Goal: Obtain resource: Obtain resource

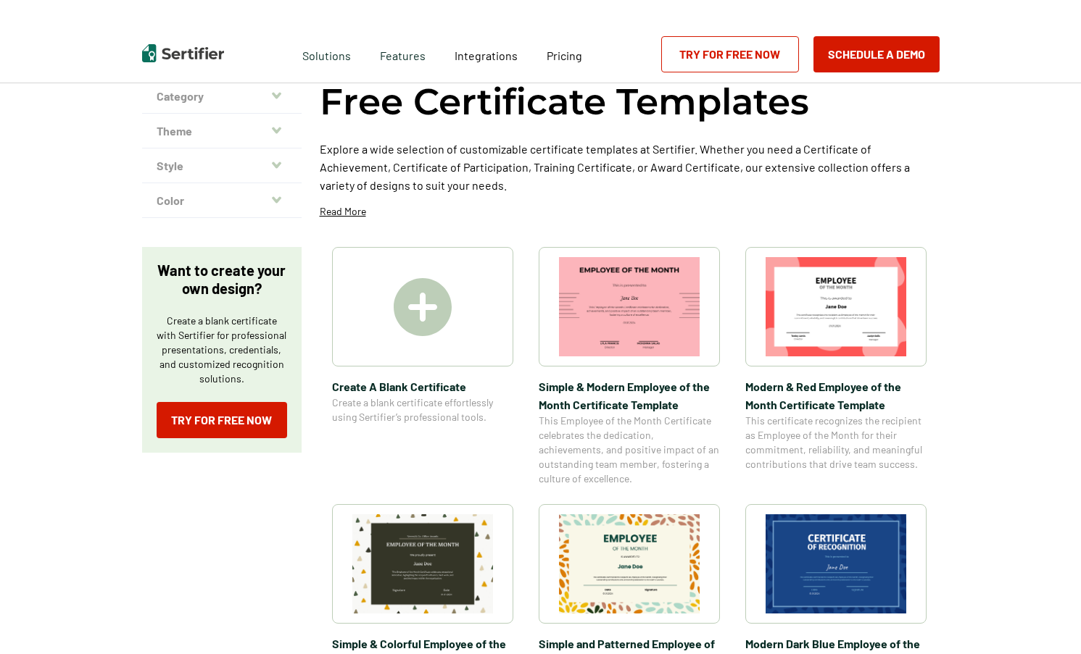
scroll to position [72, 0]
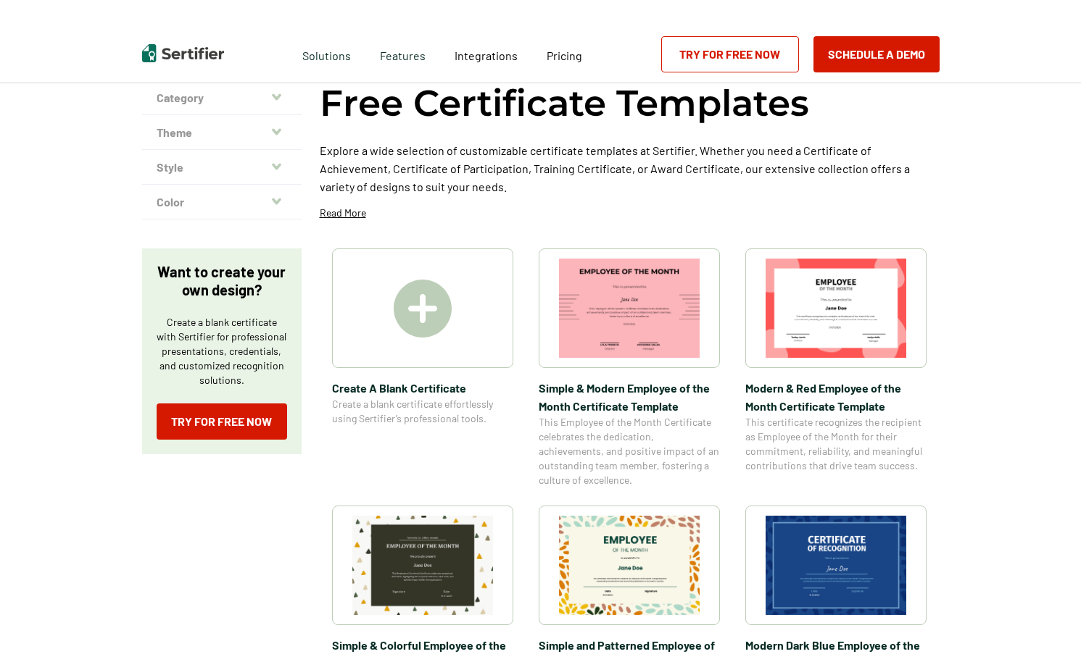
click at [828, 306] on img at bounding box center [835, 308] width 141 height 99
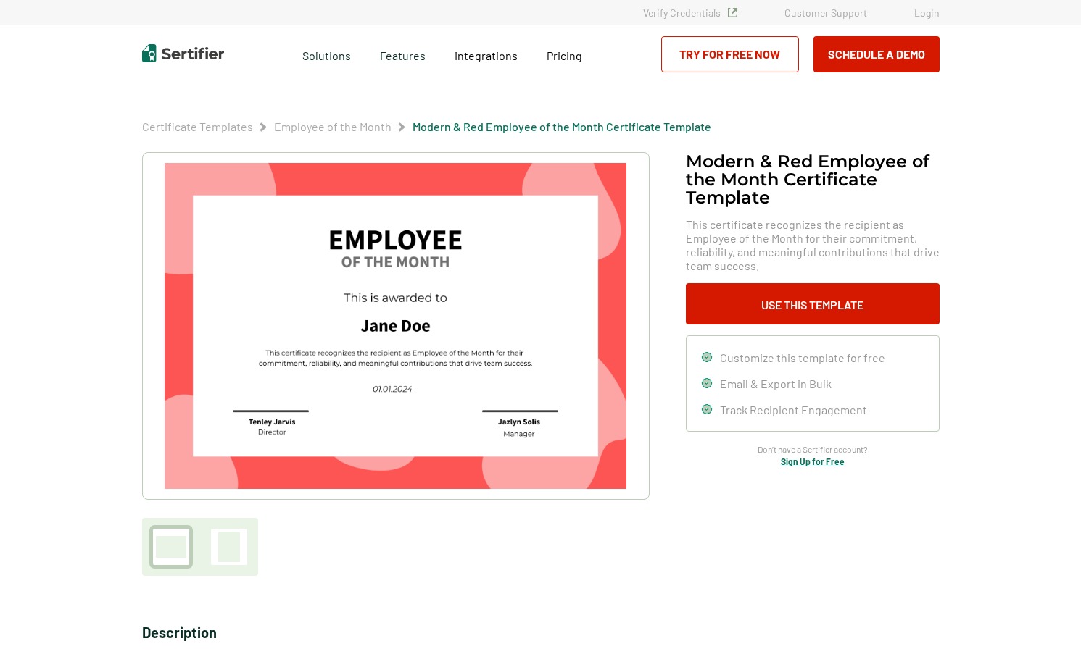
click at [422, 254] on img at bounding box center [395, 326] width 461 height 326
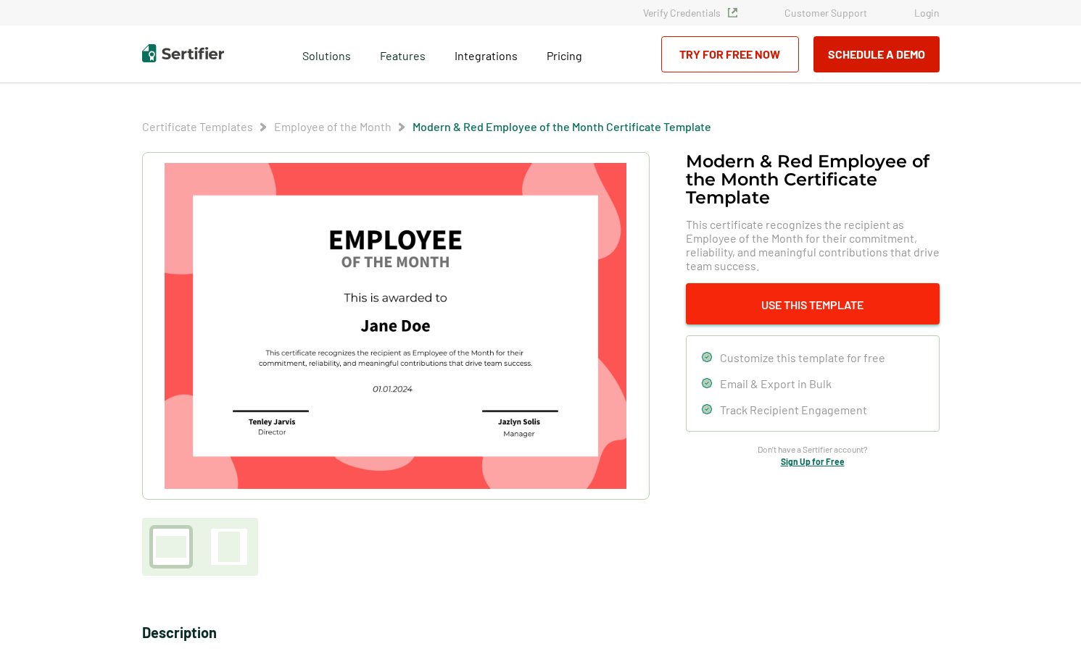
click at [785, 314] on button "Use This Template" at bounding box center [813, 303] width 254 height 41
click at [784, 304] on button "Use This Template" at bounding box center [813, 303] width 254 height 41
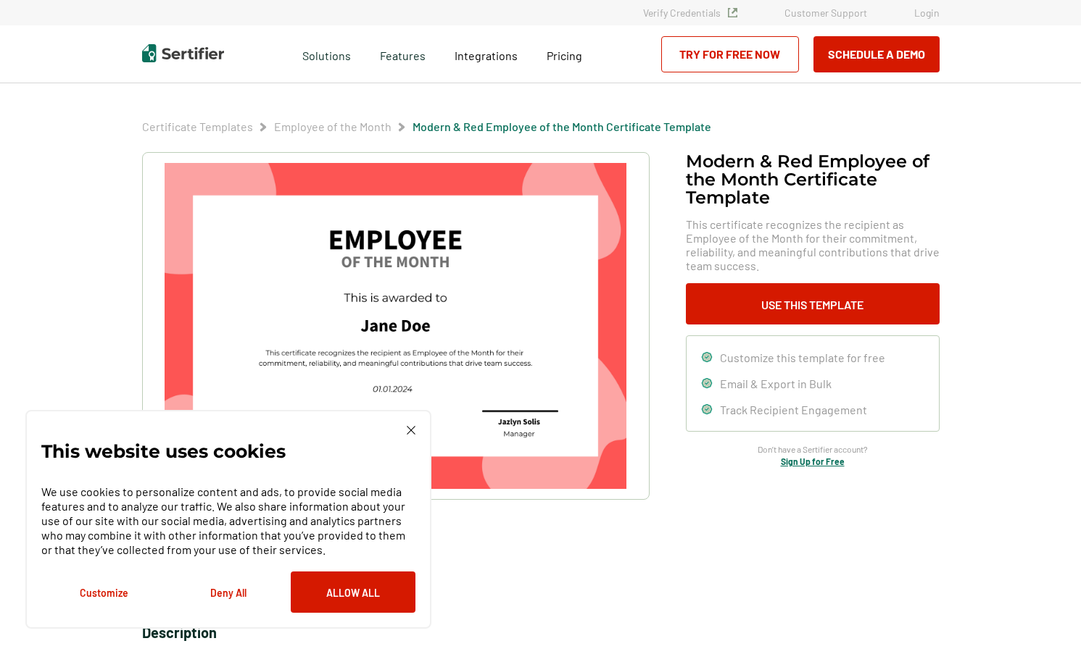
drag, startPoint x: 363, startPoint y: 588, endPoint x: 363, endPoint y: 576, distance: 11.6
click at [364, 589] on button "Allow All" at bounding box center [353, 592] width 125 height 41
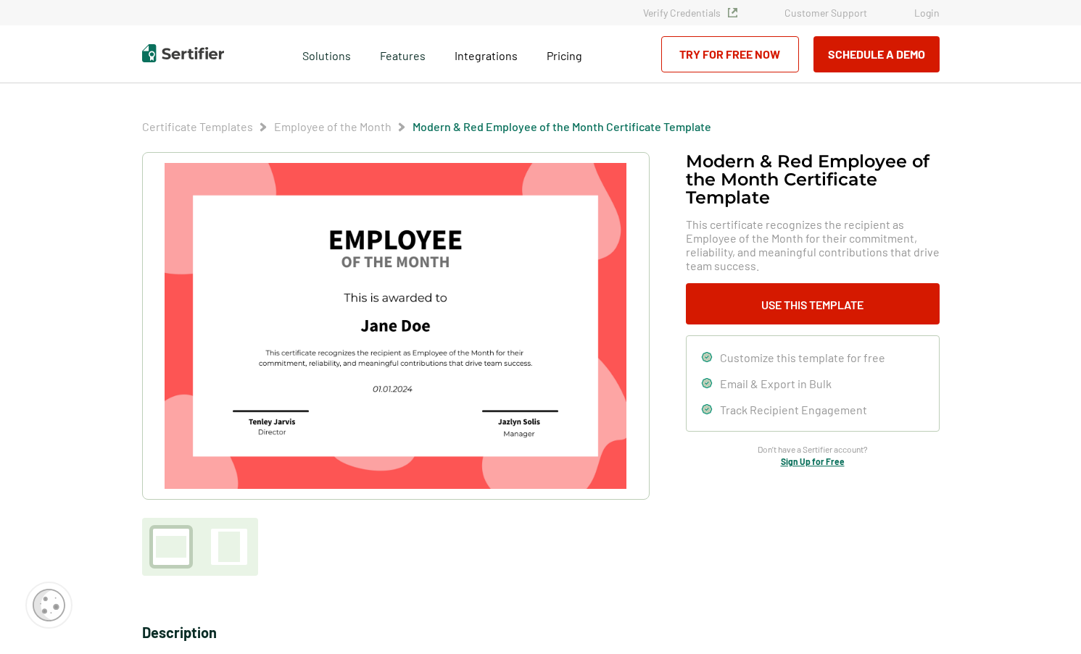
click at [373, 344] on img at bounding box center [395, 326] width 461 height 326
